Goal: Communication & Community: Answer question/provide support

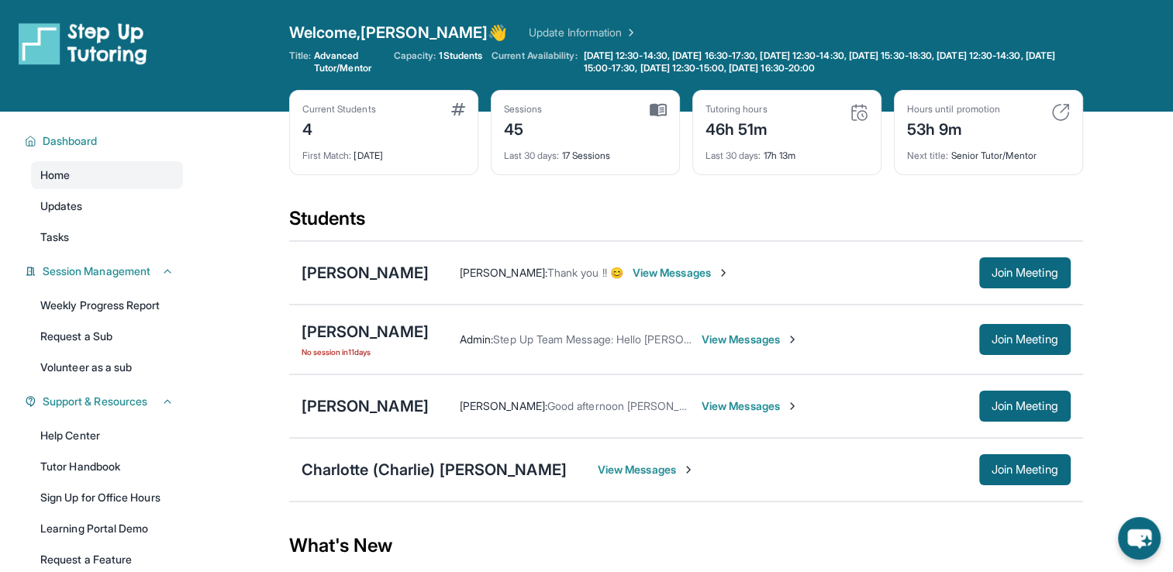
click at [701, 407] on span "View Messages" at bounding box center [749, 406] width 97 height 16
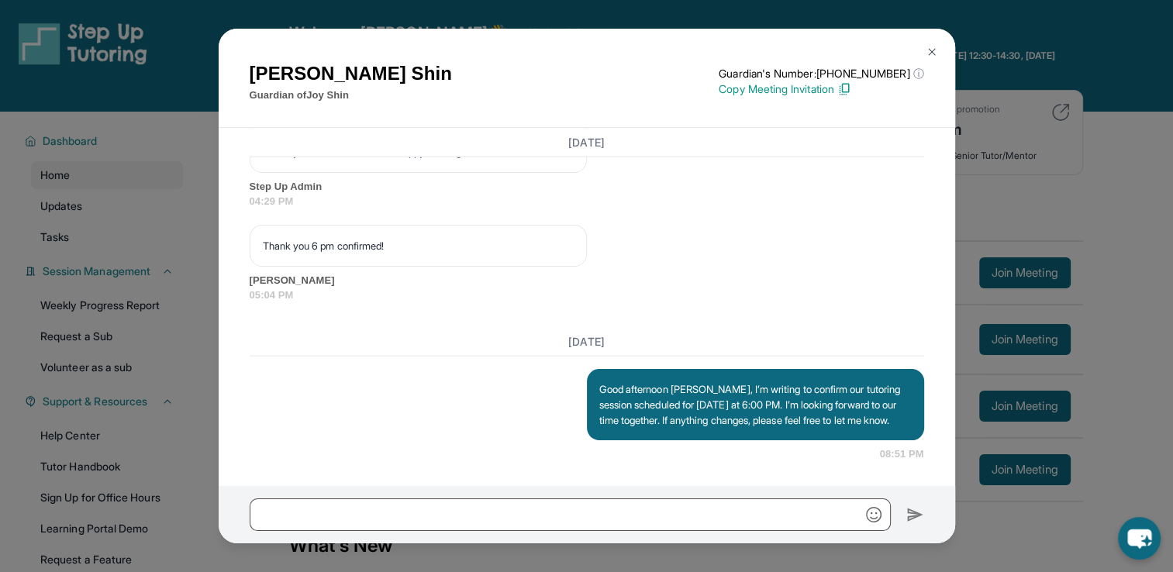
scroll to position [22153, 0]
click at [935, 59] on button at bounding box center [931, 51] width 31 height 31
